Goal: Browse casually

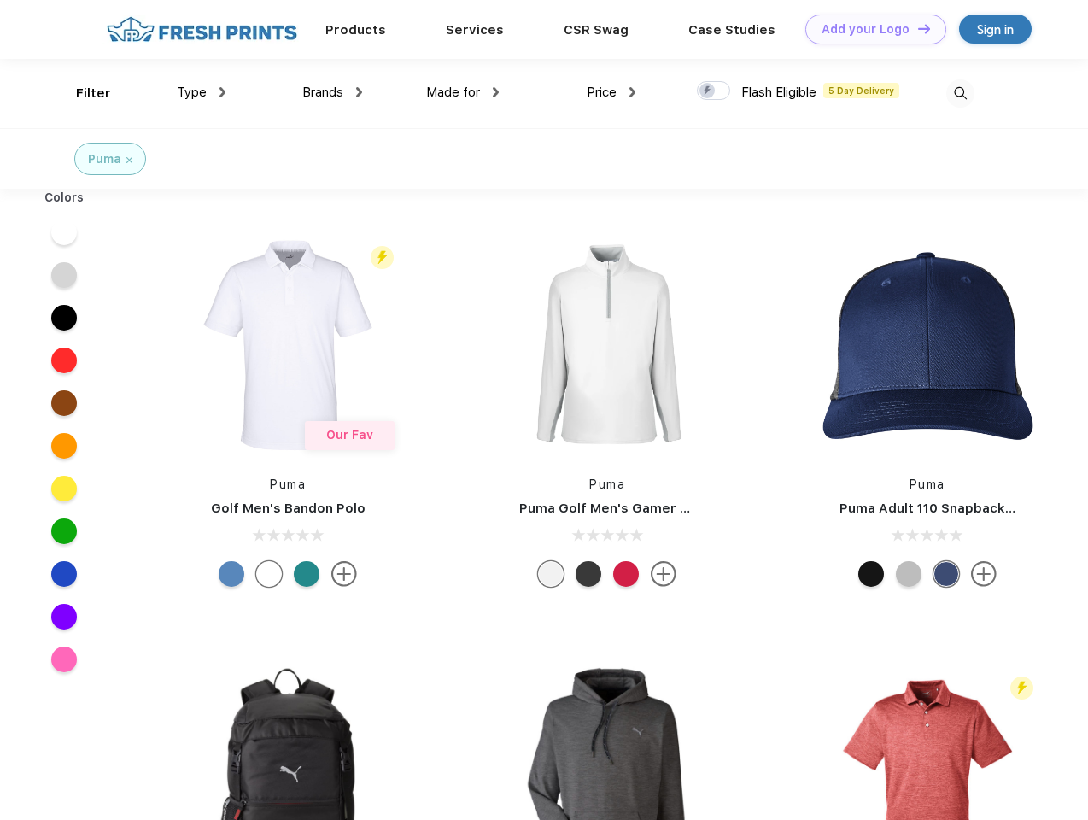
click at [869, 29] on link "Add your Logo Design Tool" at bounding box center [875, 30] width 141 height 30
click at [0, 0] on div "Design Tool" at bounding box center [0, 0] width 0 height 0
click at [916, 28] on link "Add your Logo Design Tool" at bounding box center [875, 30] width 141 height 30
click at [82, 93] on div "Filter" at bounding box center [93, 94] width 35 height 20
click at [202, 92] on span "Type" at bounding box center [192, 92] width 30 height 15
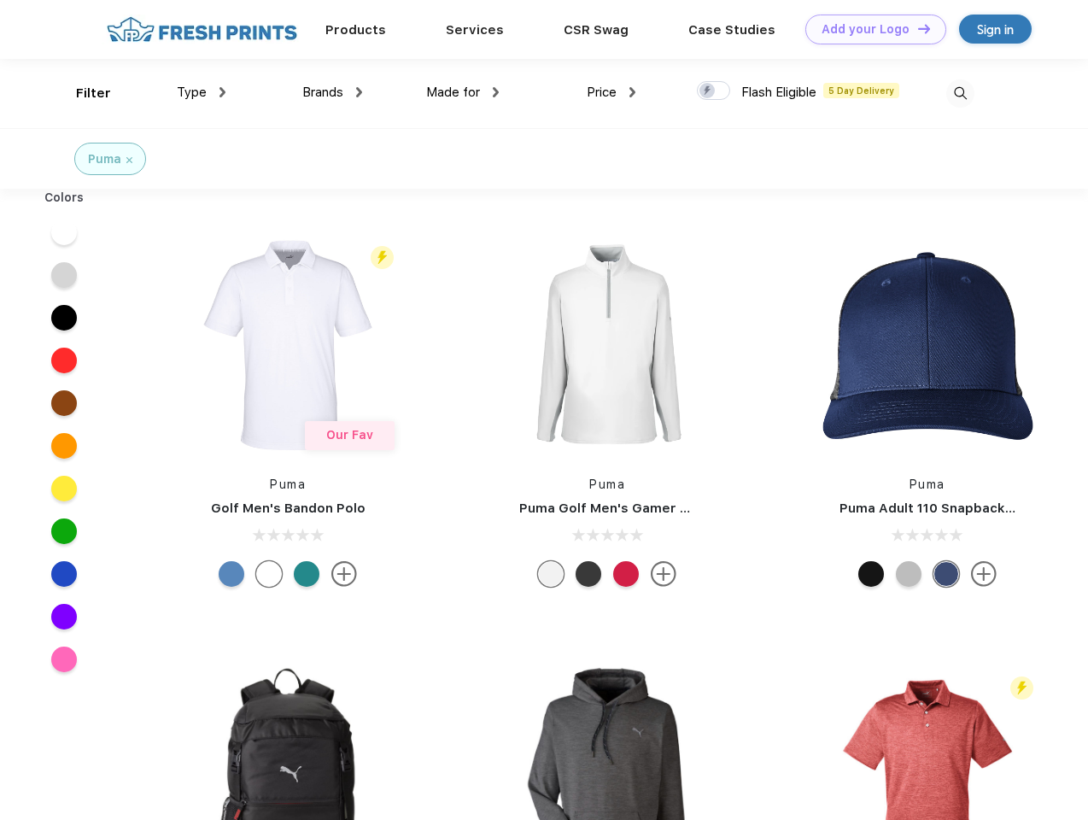
click at [332, 92] on span "Brands" at bounding box center [322, 92] width 41 height 15
click at [463, 92] on span "Made for" at bounding box center [453, 92] width 54 height 15
click at [611, 92] on span "Price" at bounding box center [602, 92] width 30 height 15
click at [714, 91] on div at bounding box center [713, 90] width 33 height 19
click at [708, 91] on input "checkbox" at bounding box center [702, 85] width 11 height 11
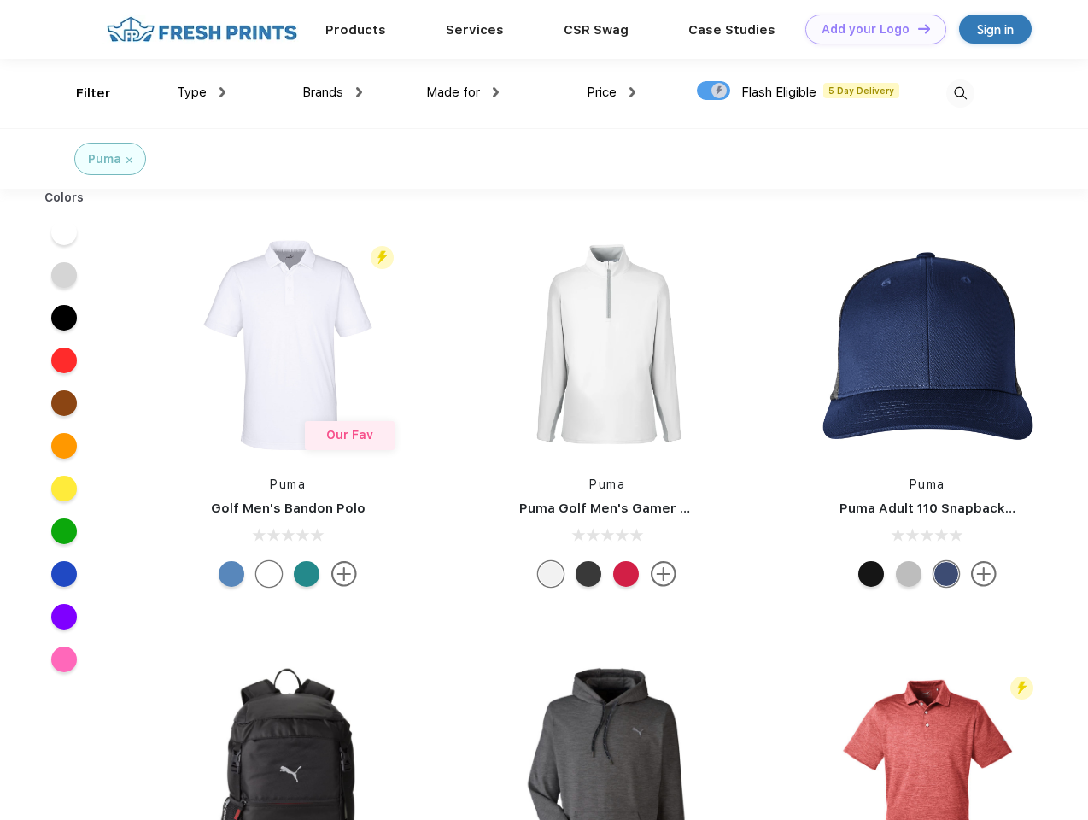
click at [960, 93] on img at bounding box center [960, 93] width 28 height 28
